Goal: Find specific page/section

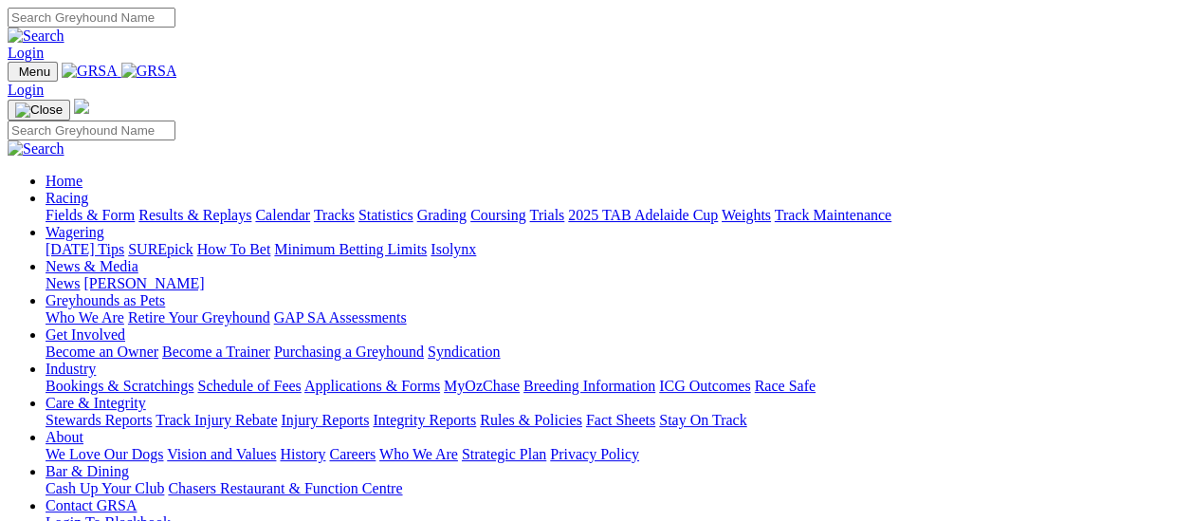
click at [86, 207] on link "Fields & Form" at bounding box center [90, 215] width 89 height 16
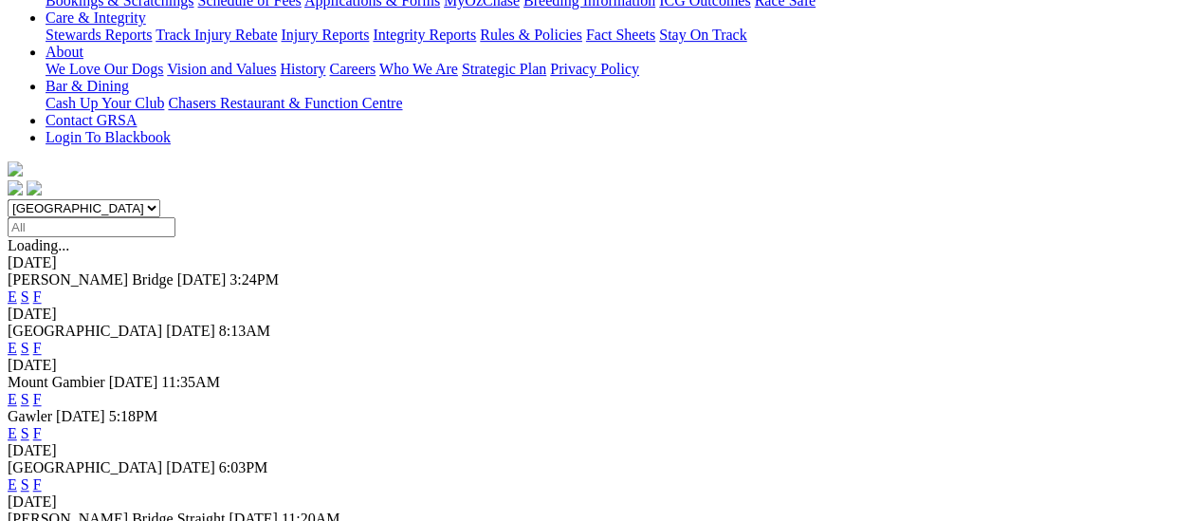
scroll to position [190, 0]
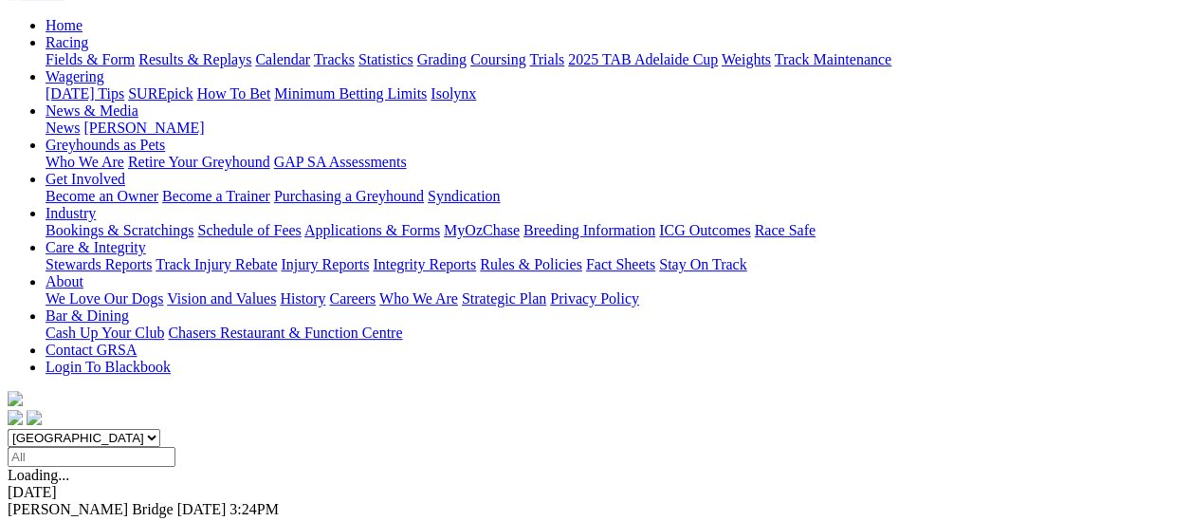
click at [42, 518] on link "F" at bounding box center [37, 526] width 9 height 16
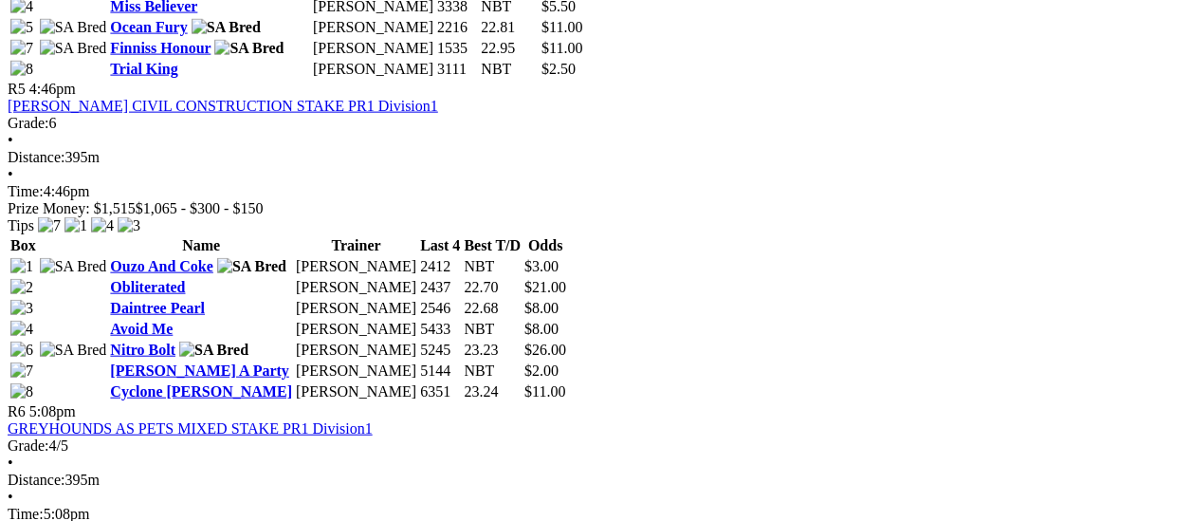
scroll to position [2086, 0]
